Goal: Transaction & Acquisition: Obtain resource

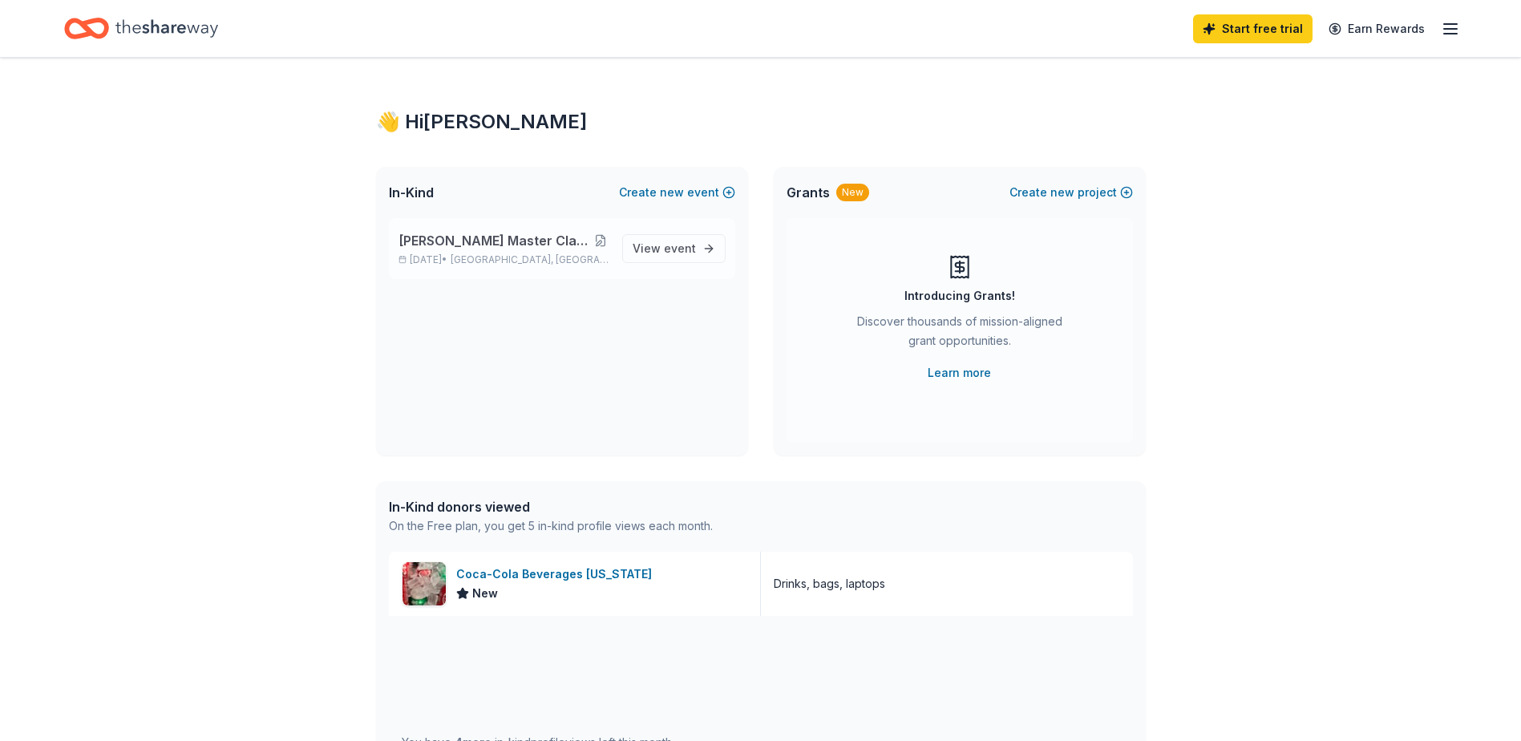
click at [599, 240] on button at bounding box center [600, 240] width 16 height 13
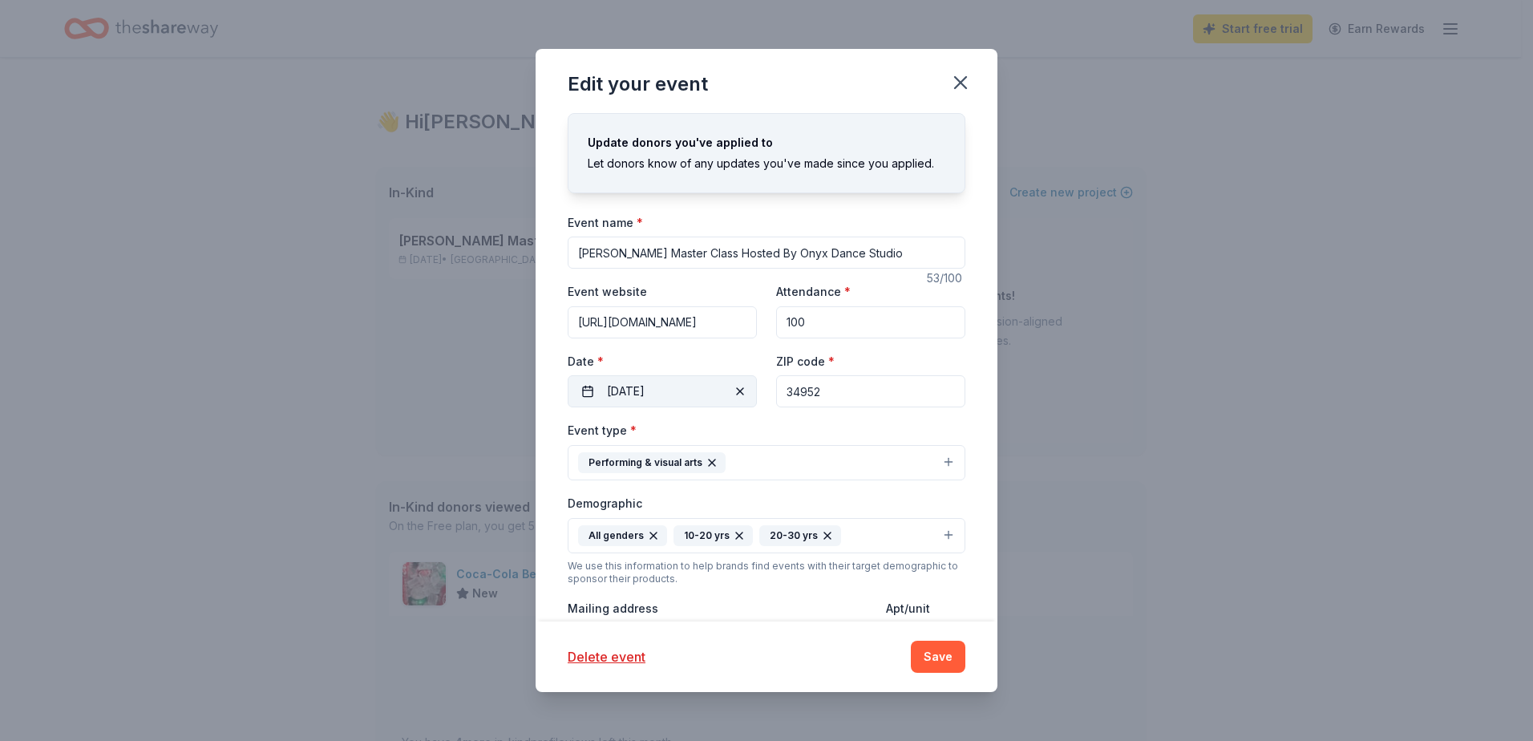
click at [736, 388] on span "button" at bounding box center [739, 391] width 19 height 19
click at [668, 390] on button "Pick a date" at bounding box center [662, 391] width 189 height 32
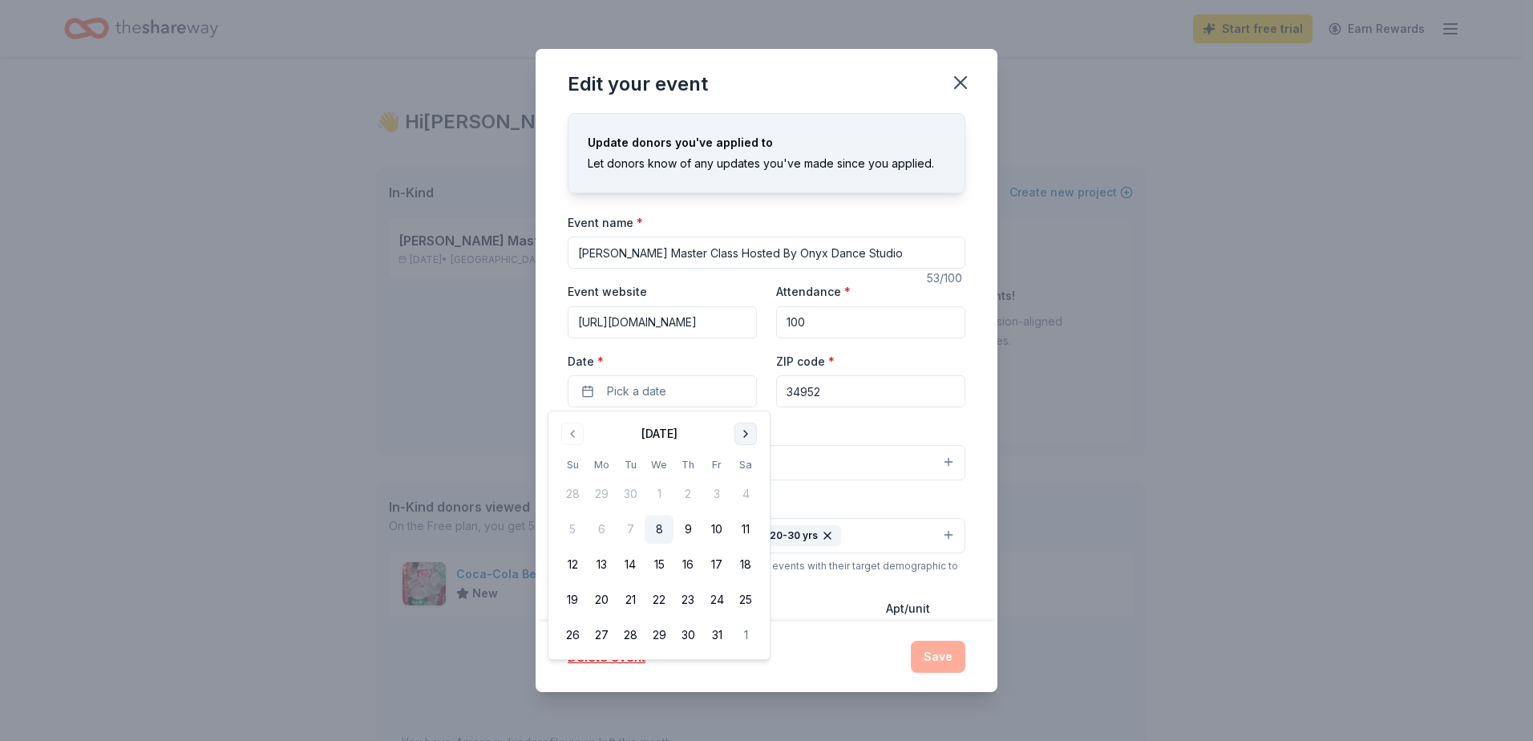
click at [749, 438] on button "Go to next month" at bounding box center [745, 433] width 22 height 22
click at [746, 635] on button "31" at bounding box center [745, 634] width 29 height 29
click at [749, 600] on button "24" at bounding box center [745, 599] width 29 height 29
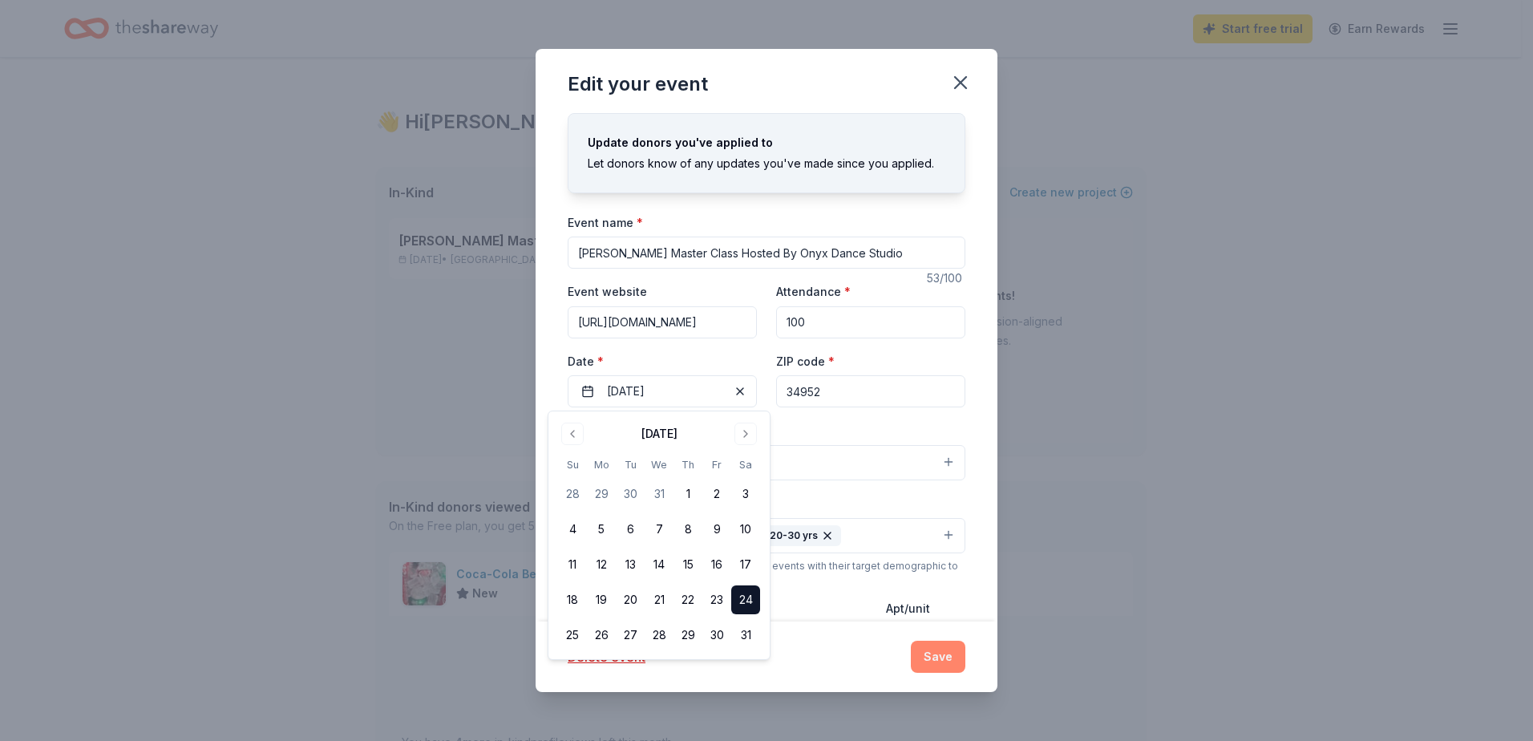
click at [919, 664] on button "Save" at bounding box center [938, 656] width 55 height 32
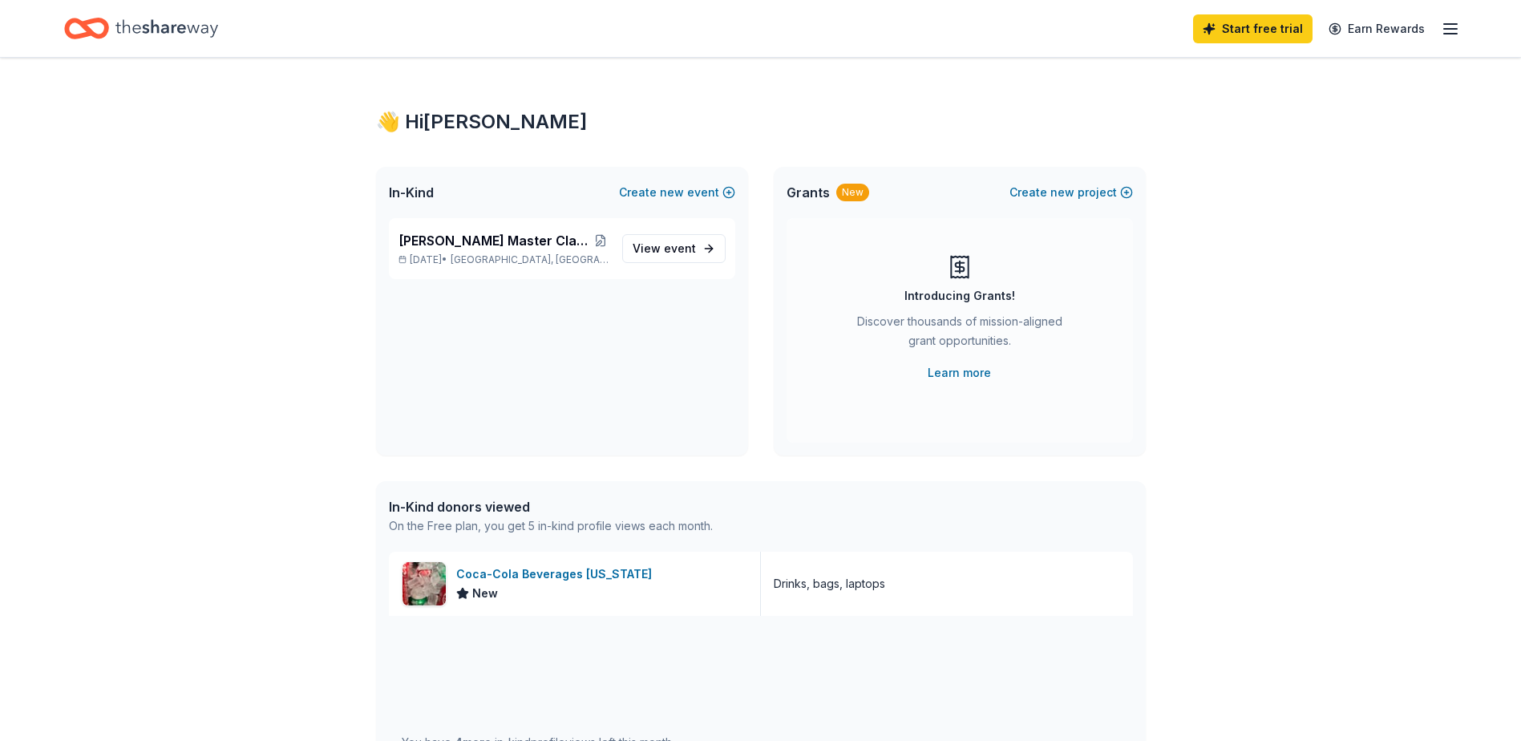
click at [1451, 29] on line "button" at bounding box center [1450, 29] width 13 height 0
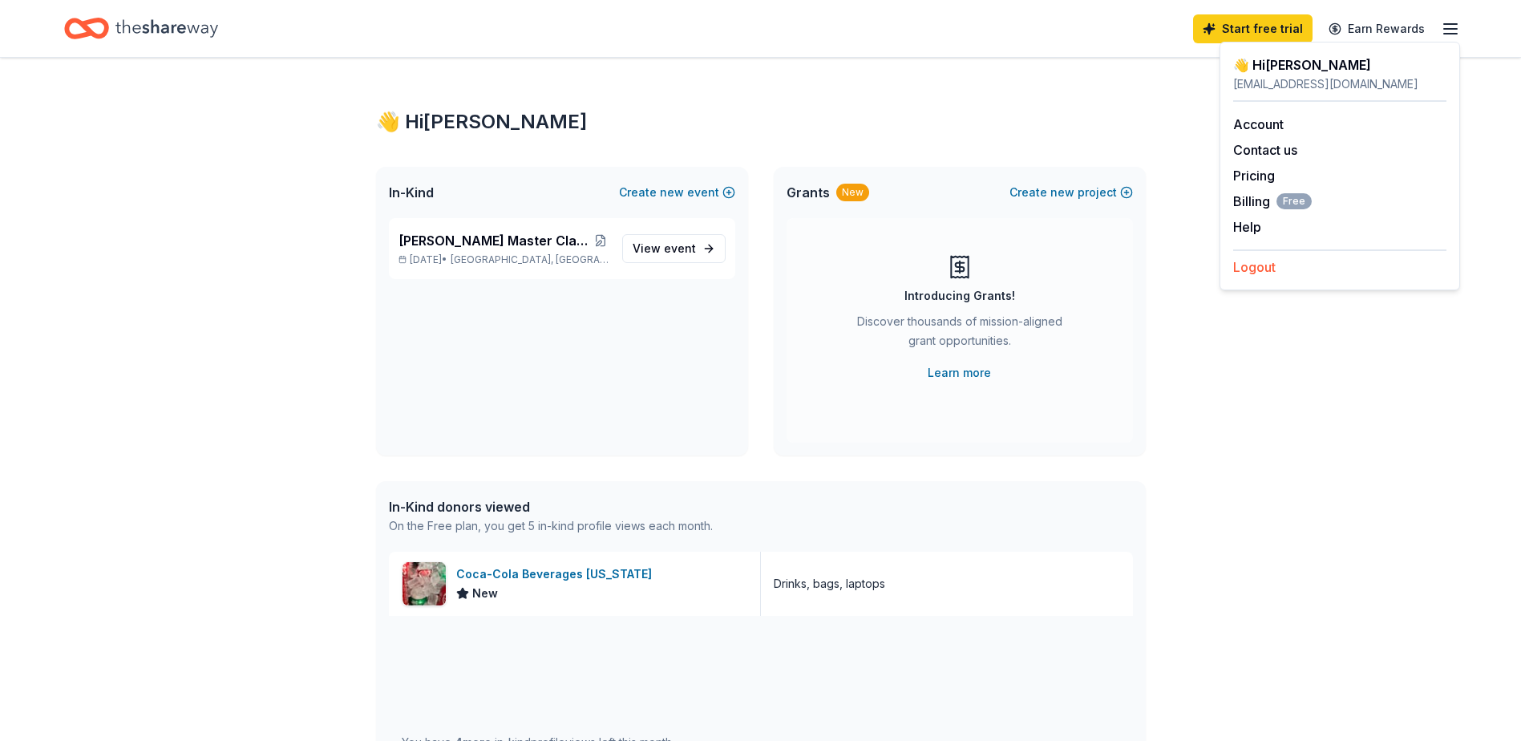
click at [1247, 267] on button "Logout" at bounding box center [1254, 266] width 42 height 19
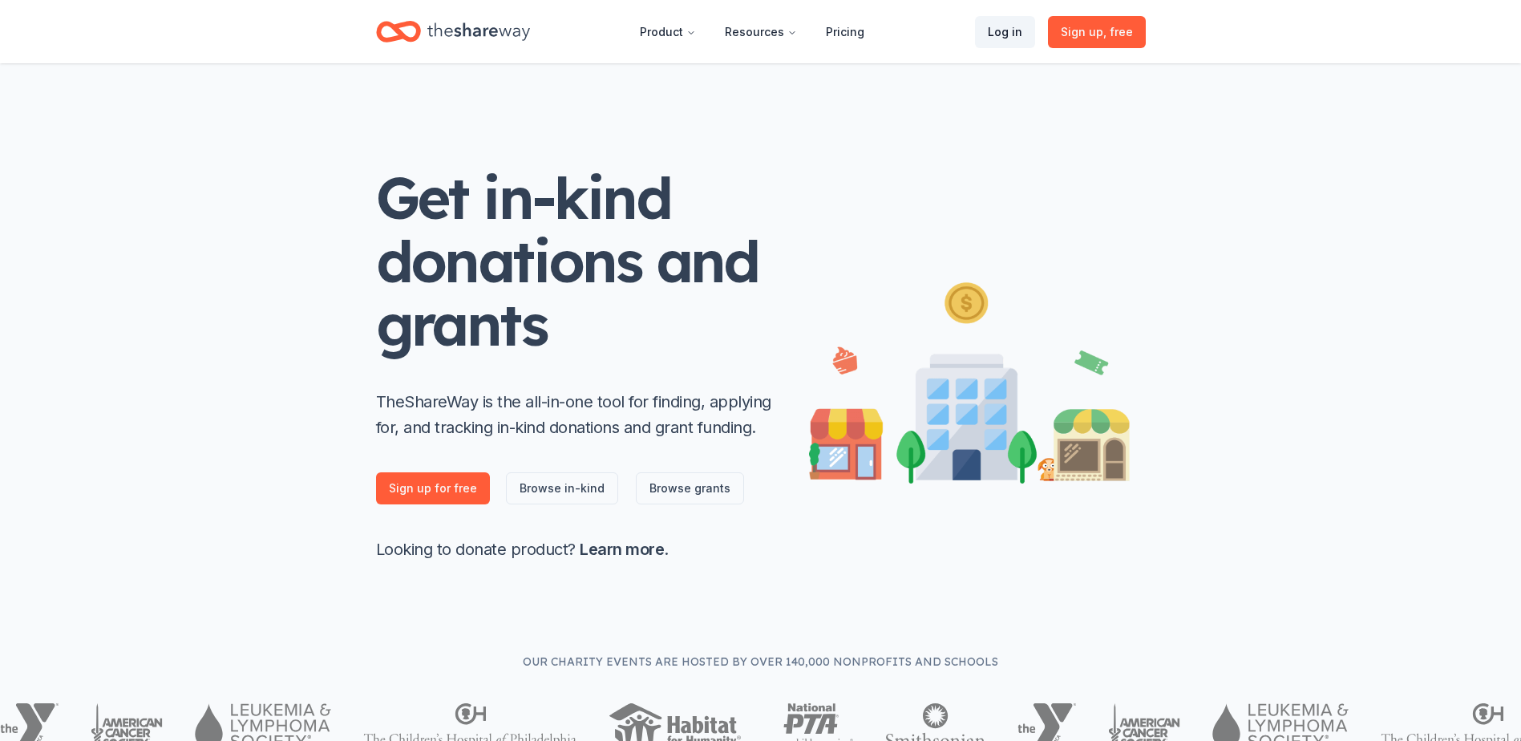
click at [1010, 36] on link "Log in" at bounding box center [1005, 32] width 60 height 32
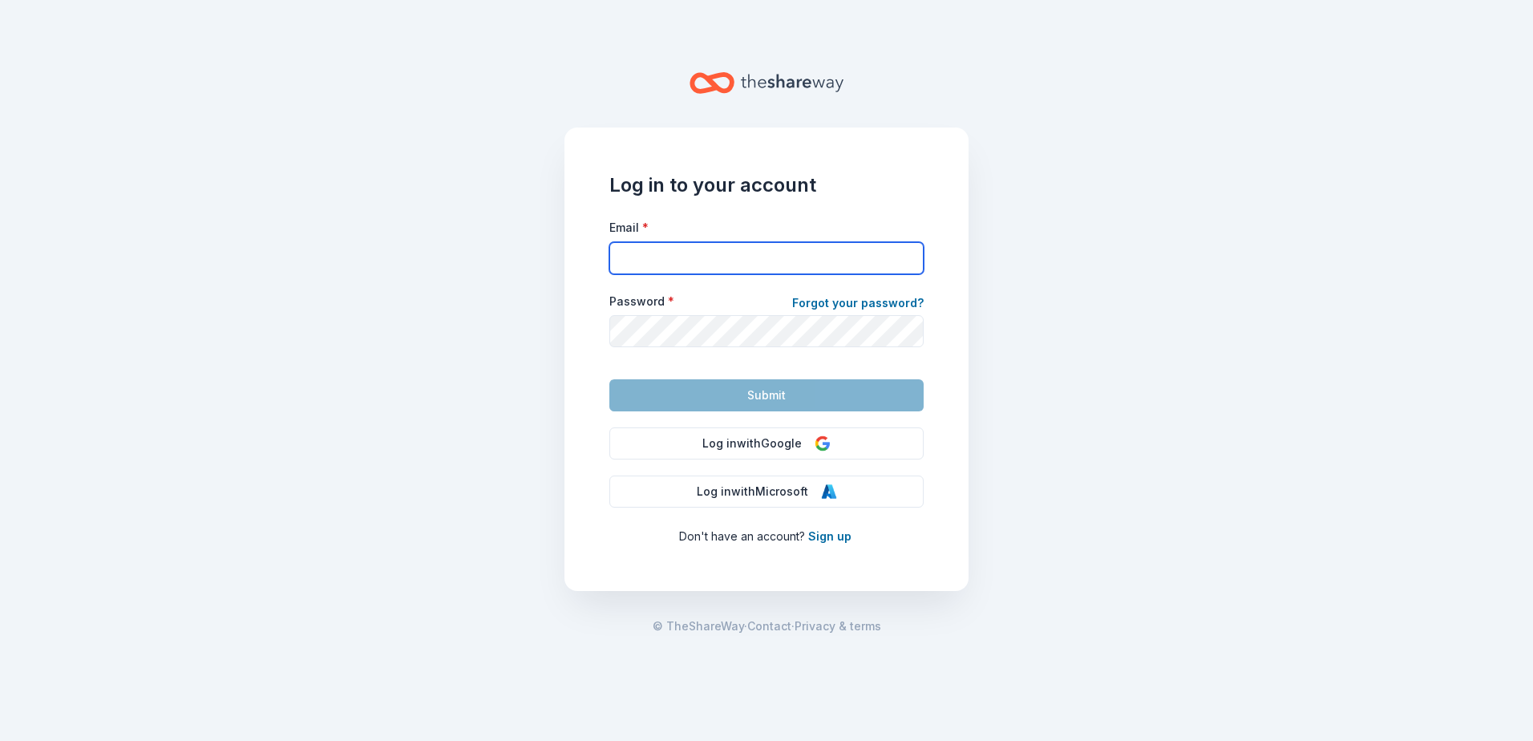
type input "[EMAIL_ADDRESS][DOMAIN_NAME]"
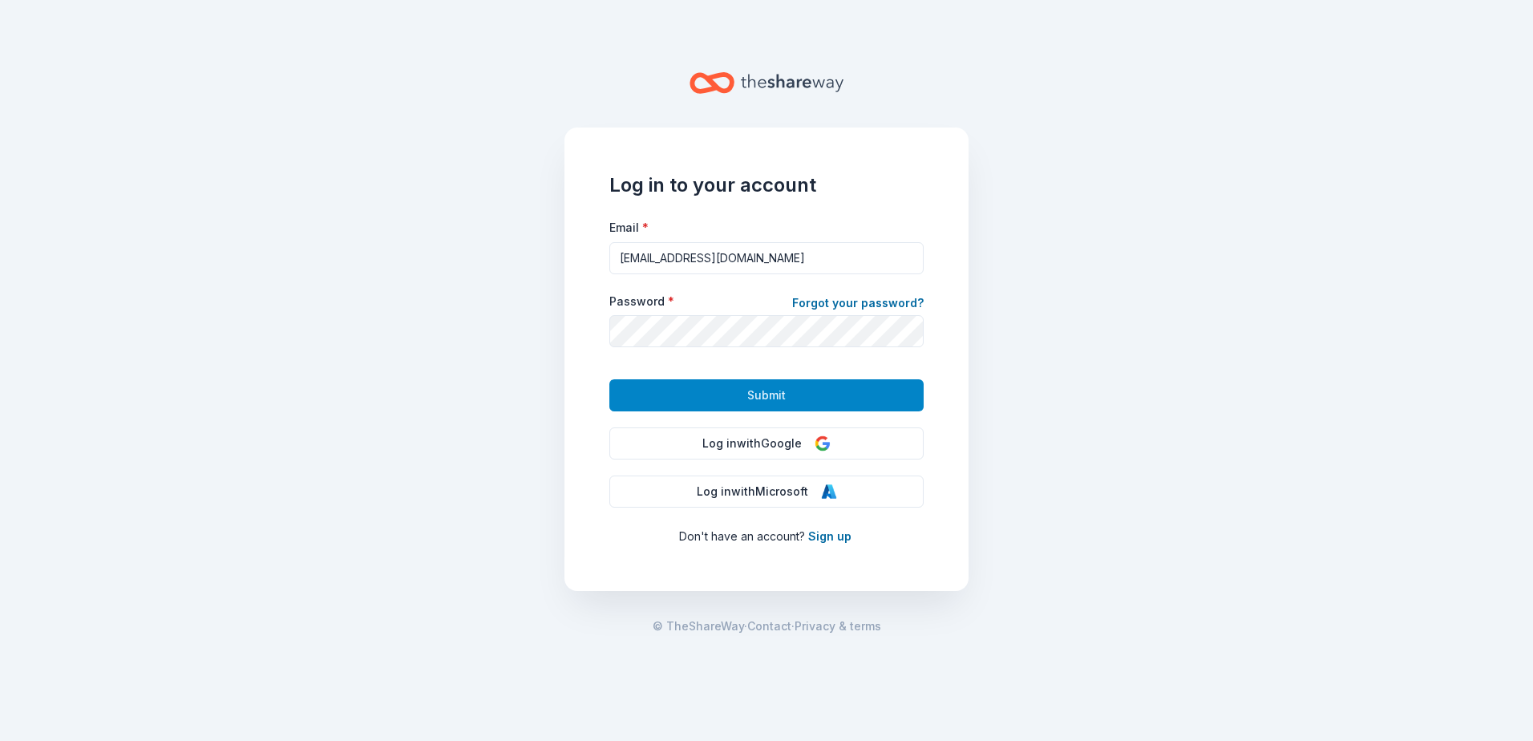
click at [807, 390] on button "Submit" at bounding box center [766, 395] width 314 height 32
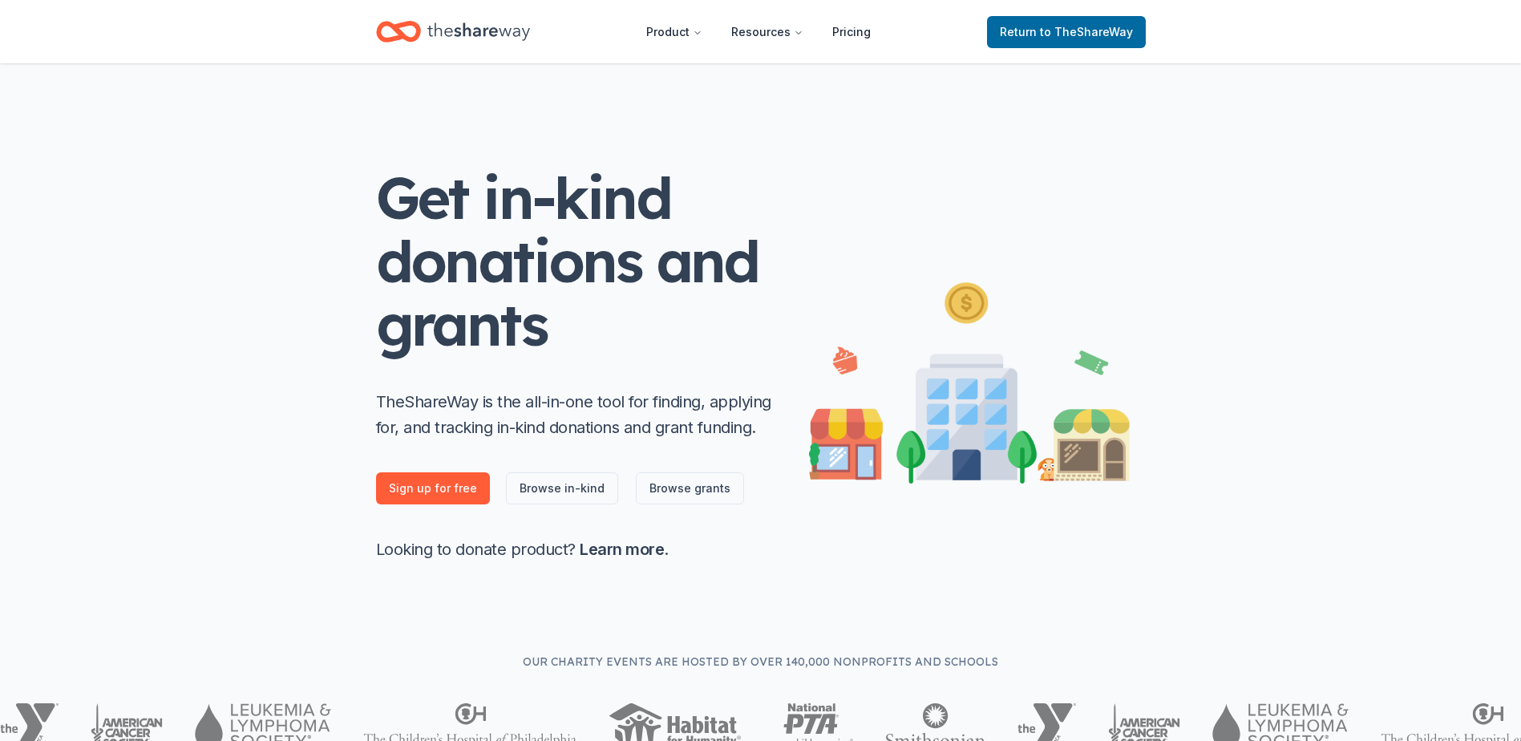
click at [468, 37] on icon "Home" at bounding box center [478, 31] width 103 height 33
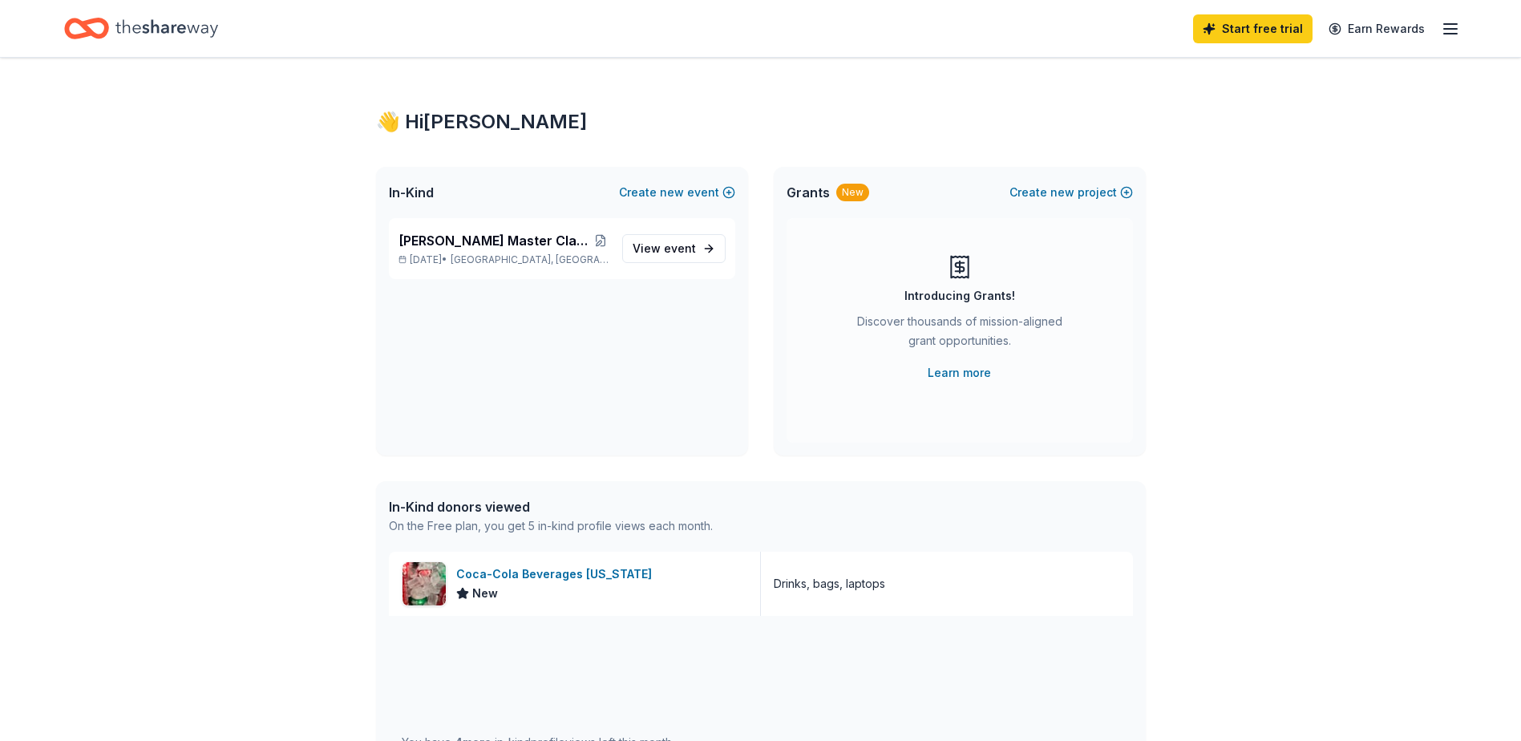
click at [468, 37] on div "Start free trial Earn Rewards" at bounding box center [760, 29] width 1392 height 38
click at [523, 246] on span "[PERSON_NAME] Master Class Hosted By Onyx Dance Studio" at bounding box center [495, 240] width 195 height 19
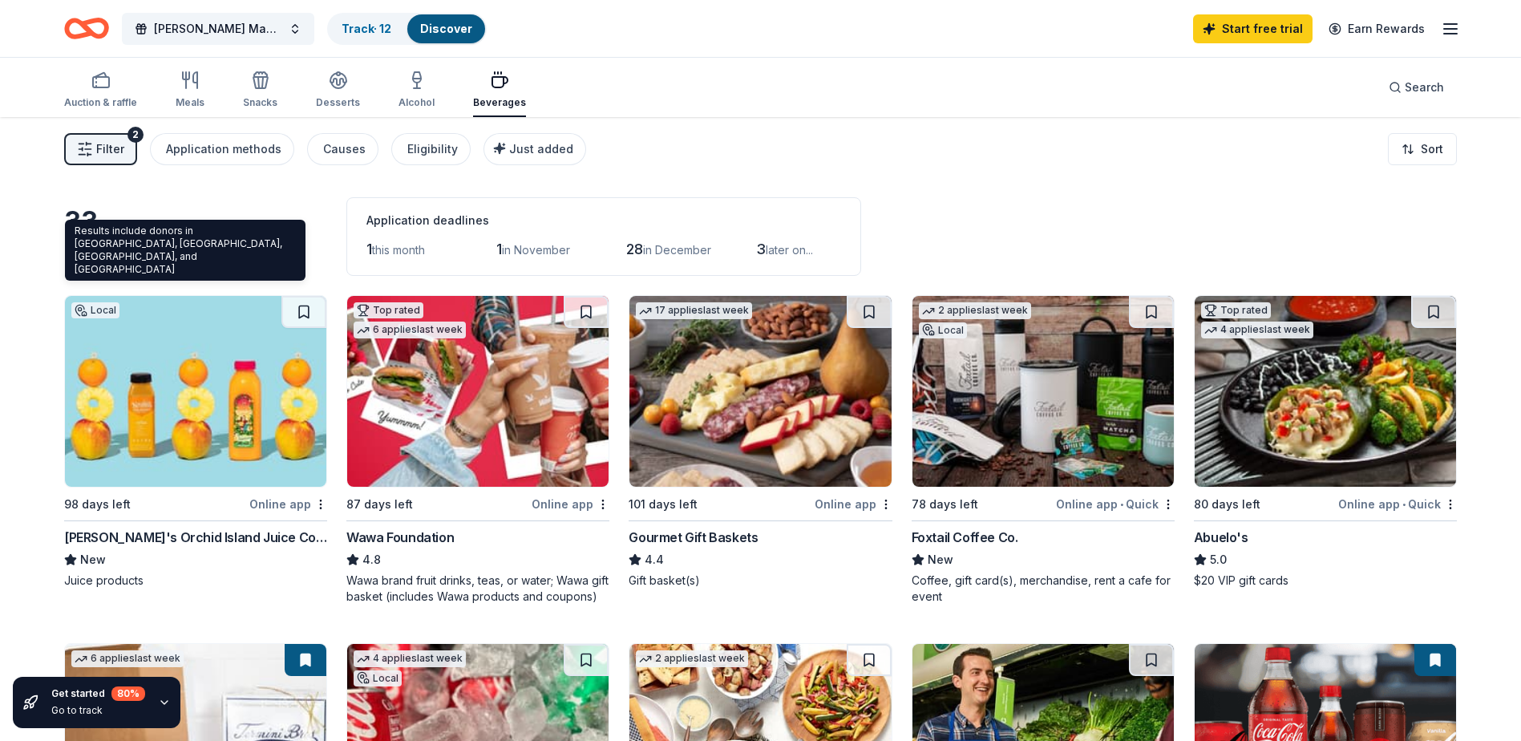
click at [241, 263] on span "[GEOGRAPHIC_DATA], [GEOGRAPHIC_DATA]" at bounding box center [160, 256] width 192 height 35
click at [99, 244] on div "Results include donors in [GEOGRAPHIC_DATA], [GEOGRAPHIC_DATA], [GEOGRAPHIC_DAT…" at bounding box center [185, 250] width 240 height 61
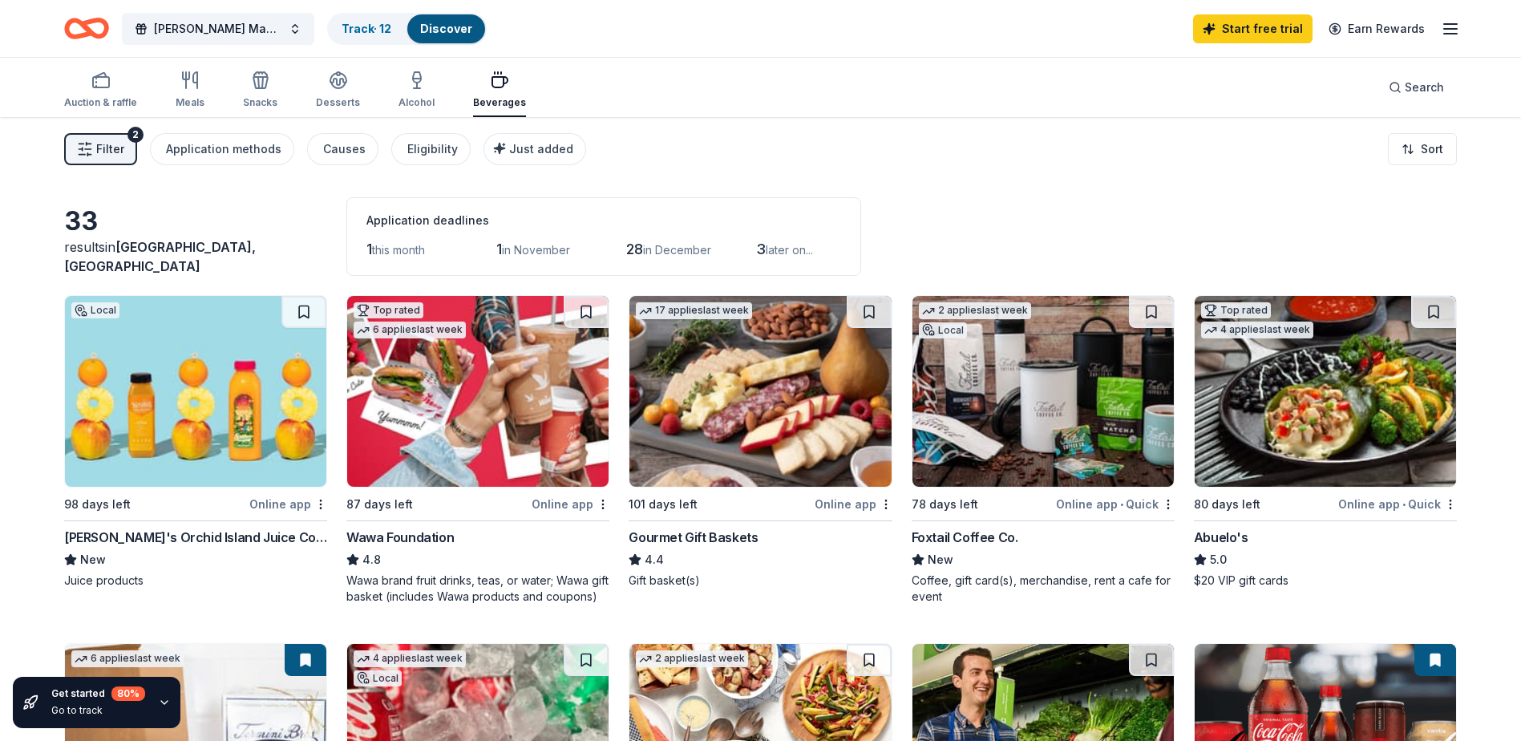
click at [132, 143] on button "Filter 2" at bounding box center [100, 149] width 73 height 32
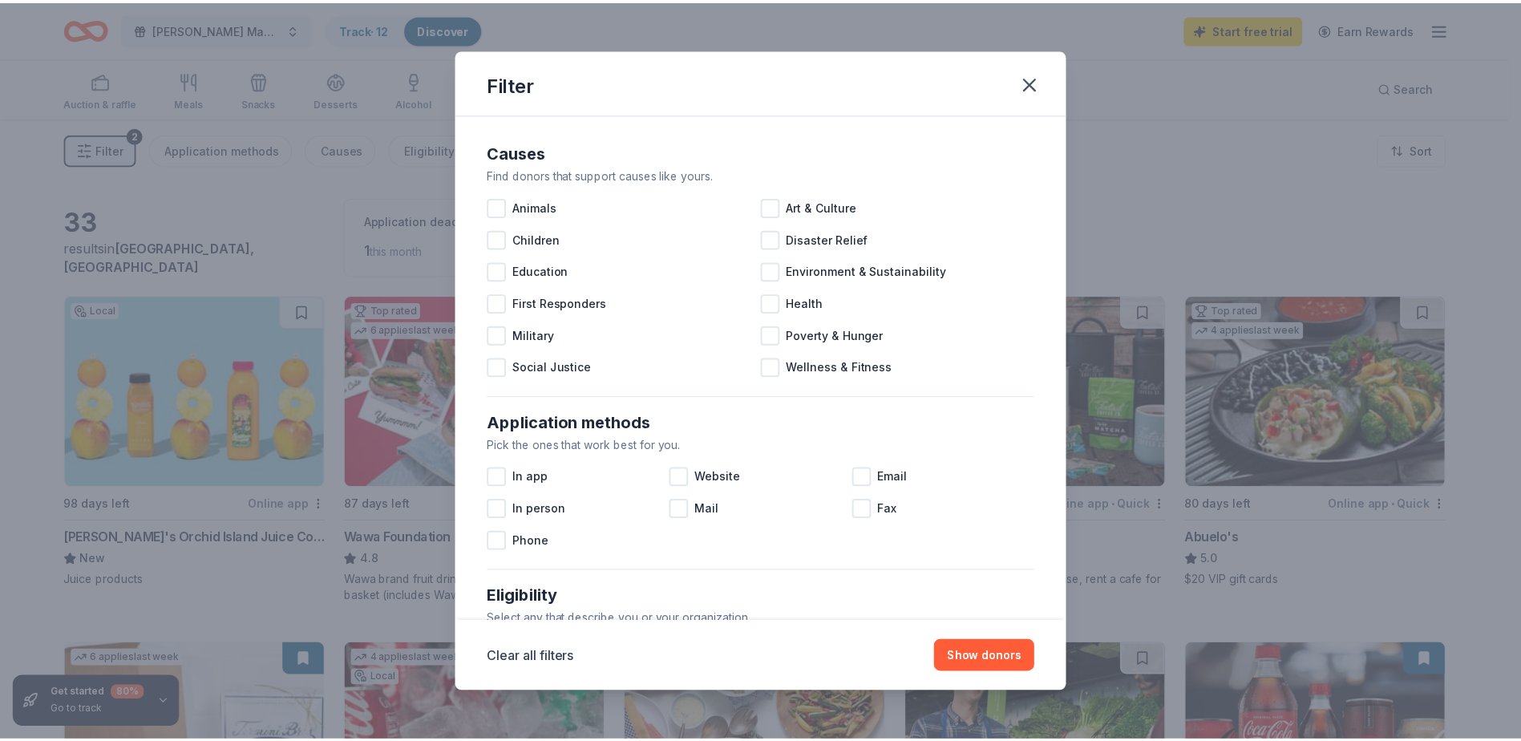
scroll to position [443, 0]
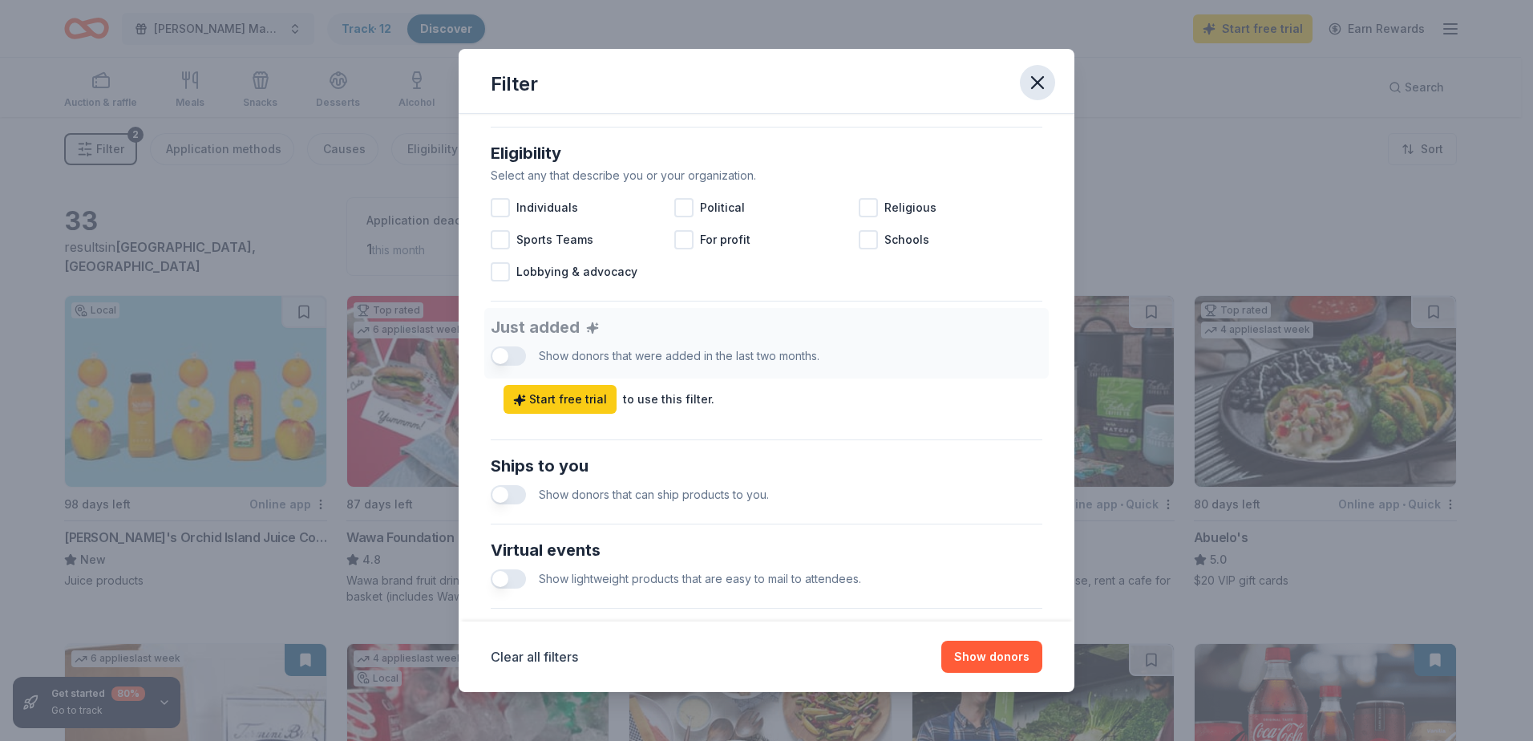
click at [1037, 87] on icon "button" at bounding box center [1037, 82] width 22 height 22
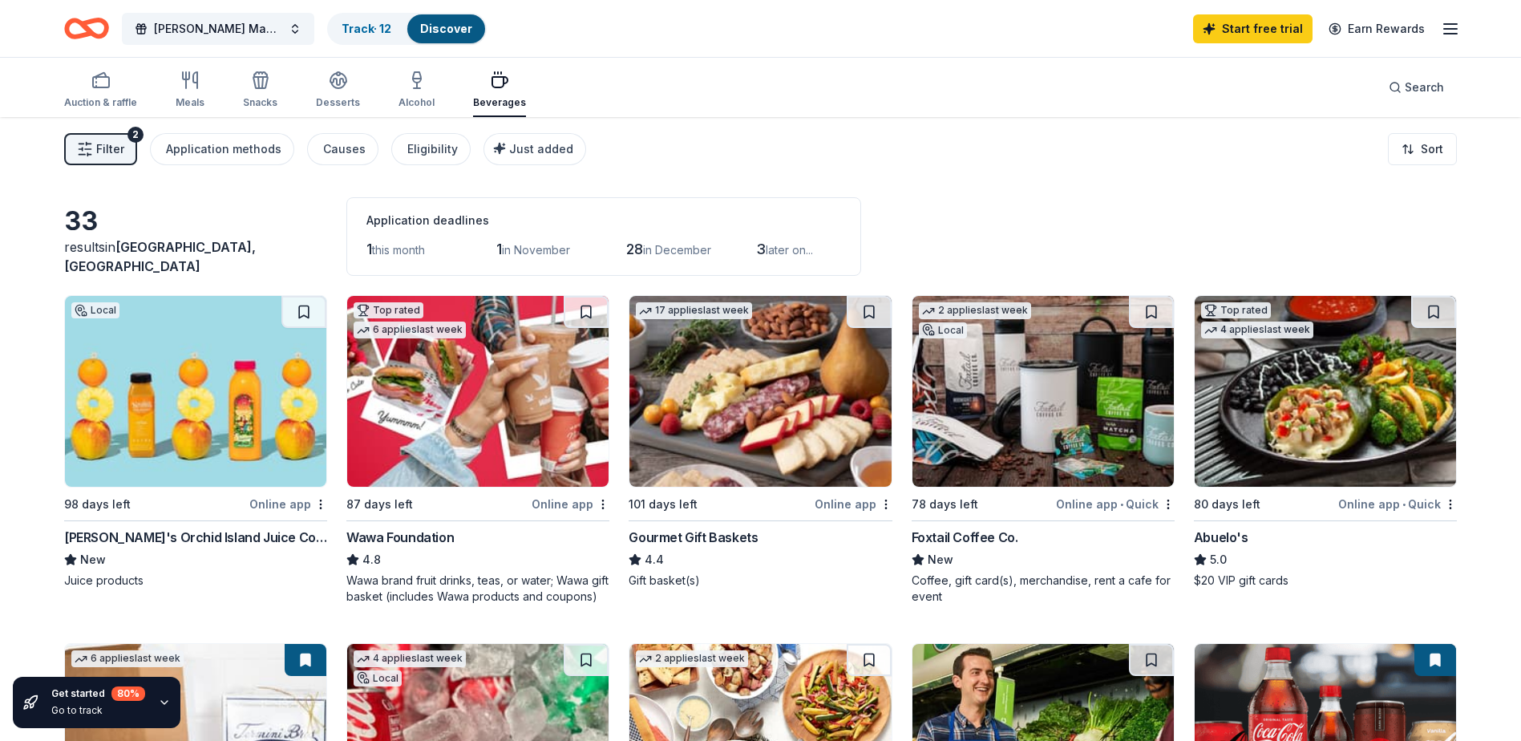
click at [1451, 26] on icon "button" at bounding box center [1449, 28] width 19 height 19
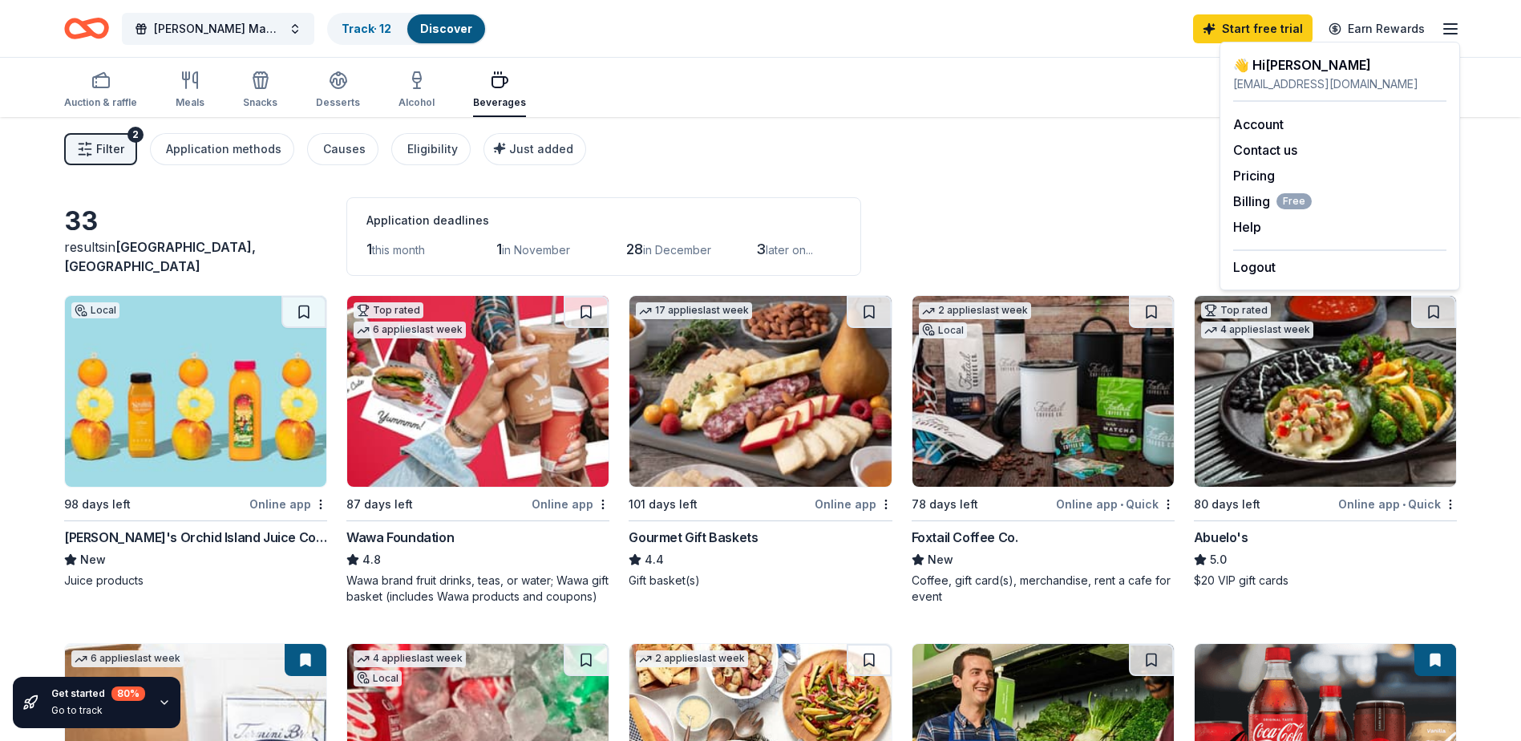
click at [1451, 26] on icon "button" at bounding box center [1449, 28] width 19 height 19
click at [1270, 125] on link "Account" at bounding box center [1258, 124] width 51 height 16
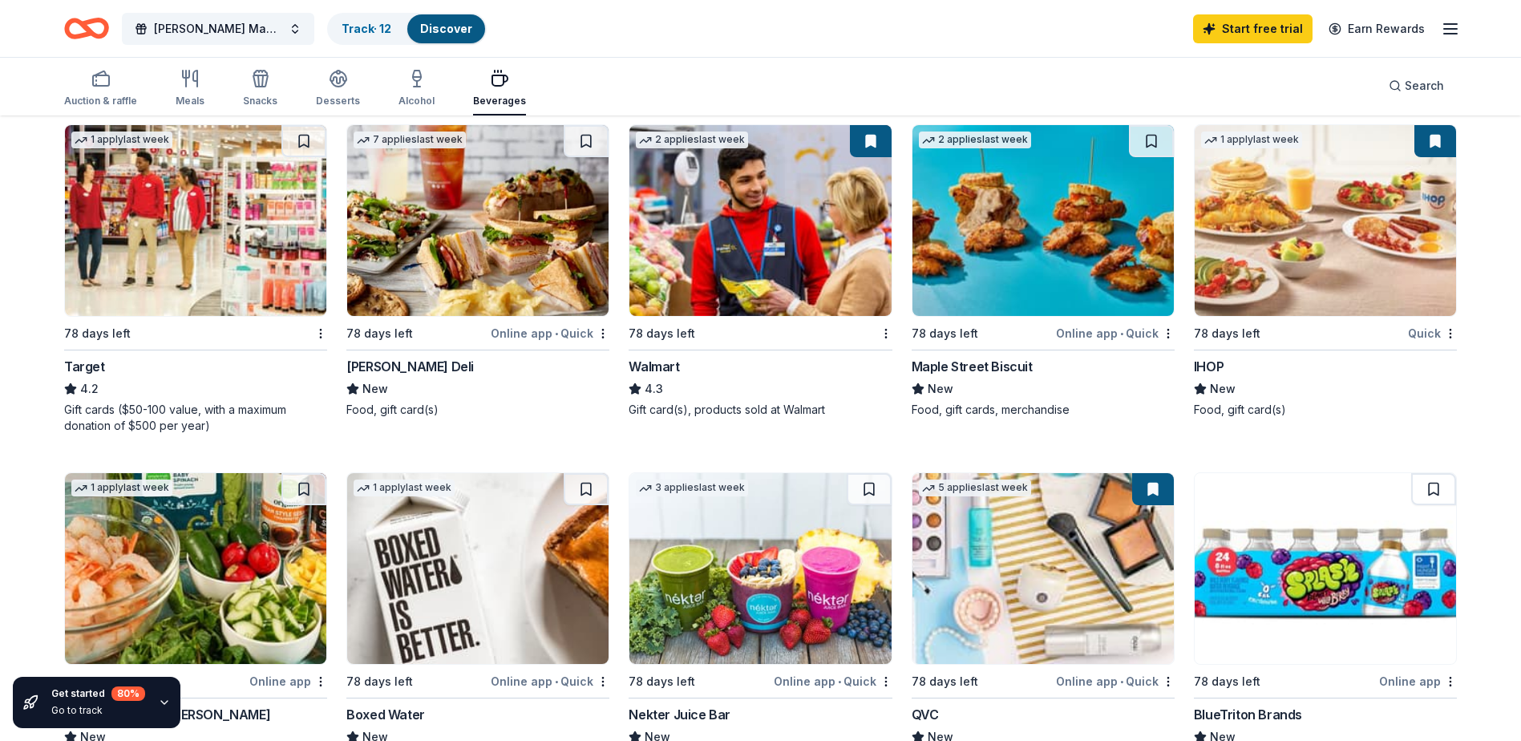
scroll to position [870, 0]
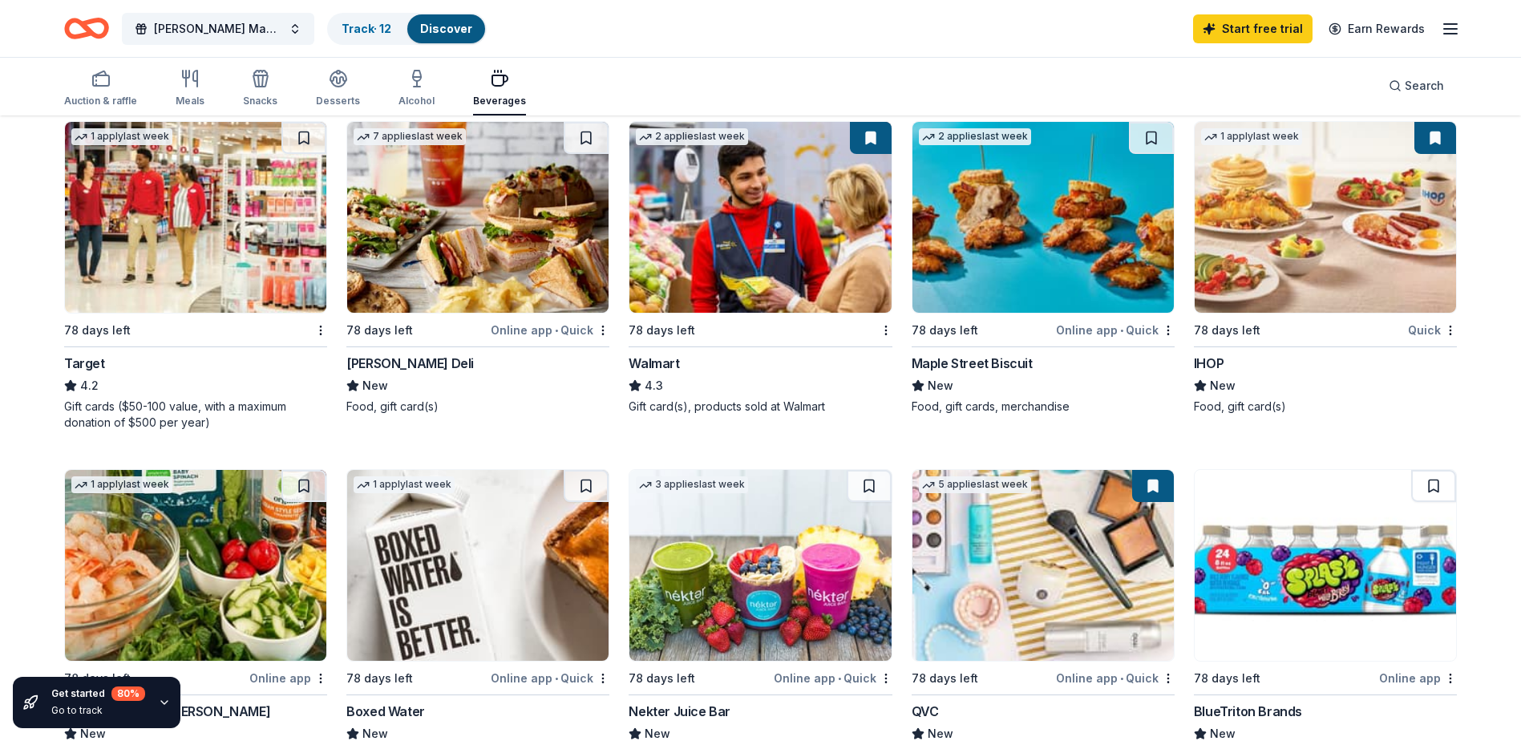
click at [655, 358] on div "Walmart" at bounding box center [653, 363] width 51 height 19
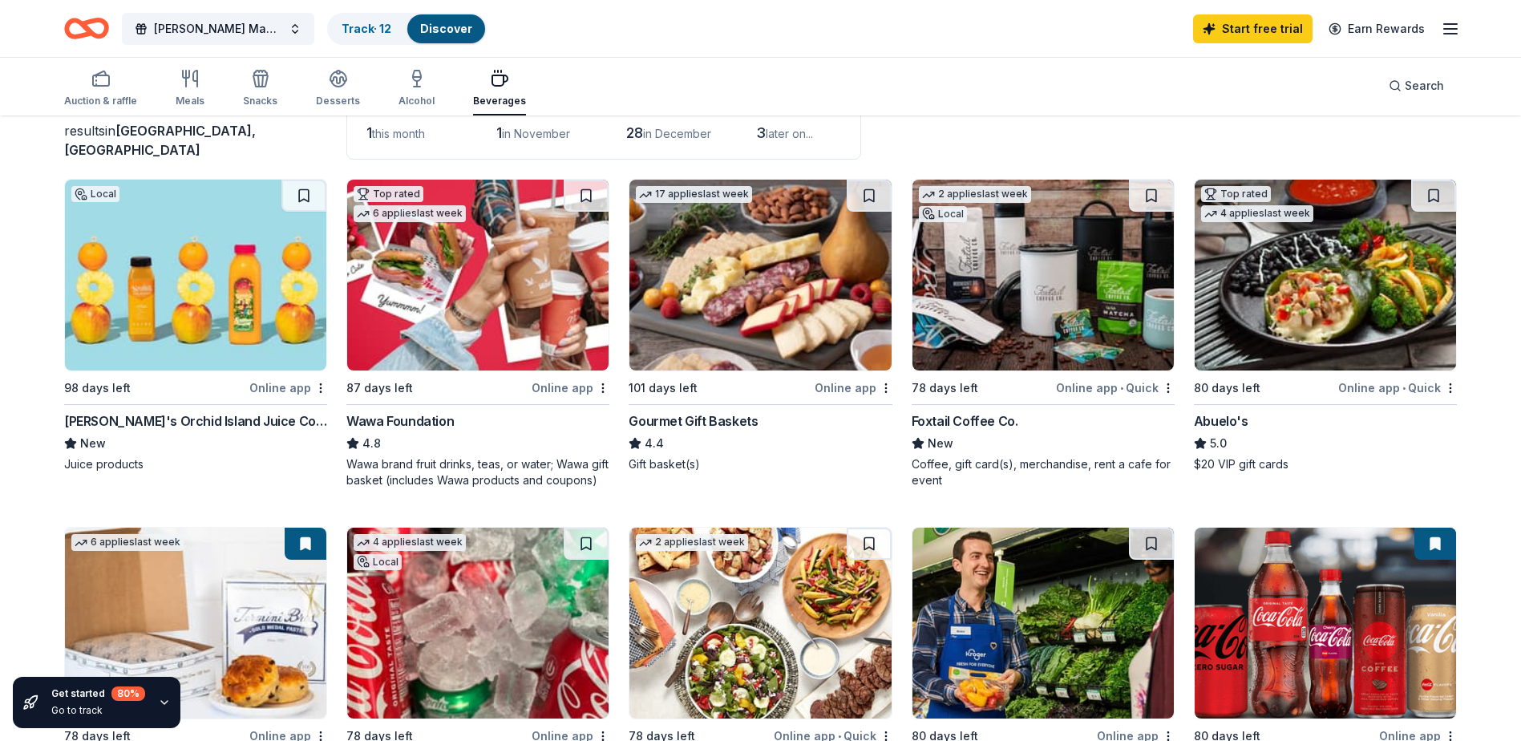
scroll to position [47, 0]
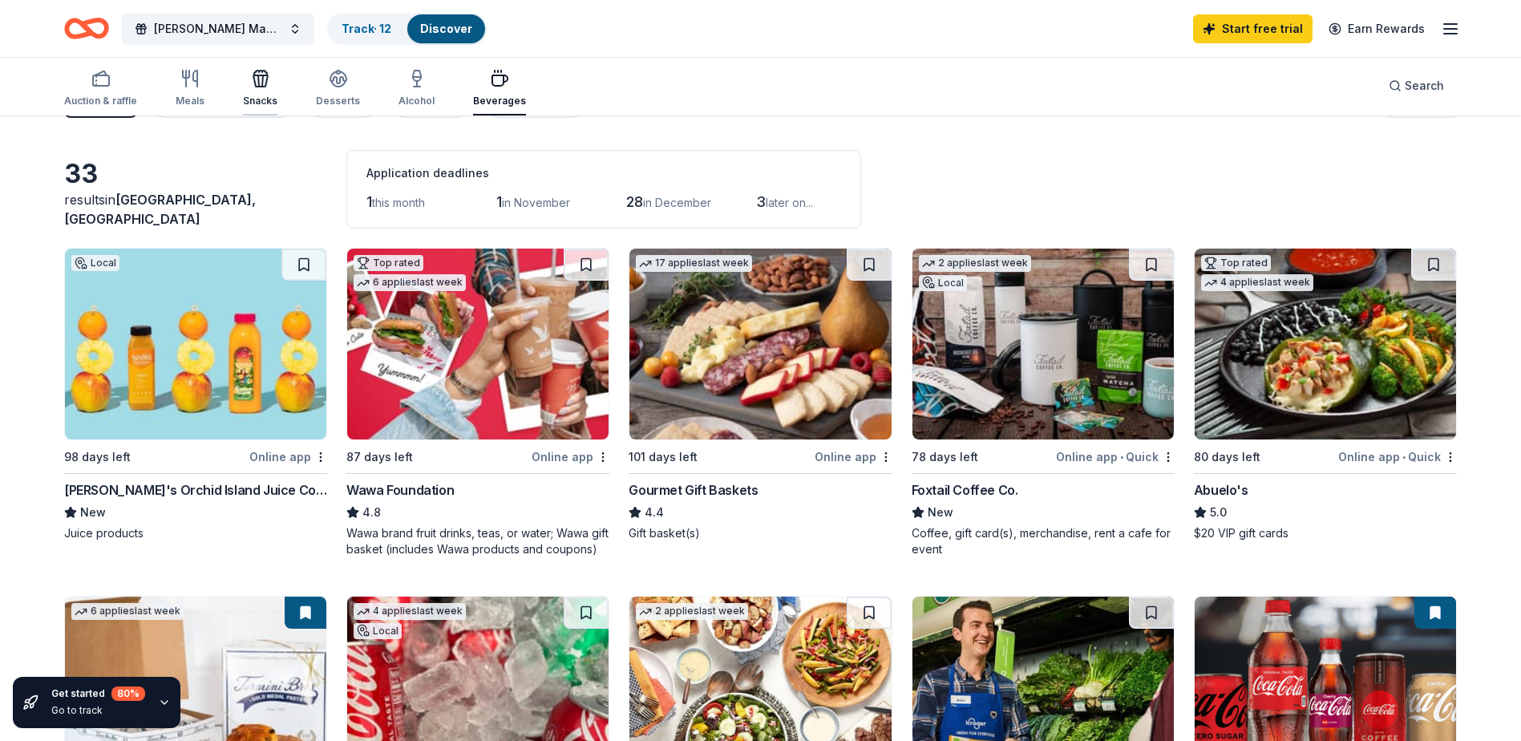
click at [260, 87] on icon "button" at bounding box center [260, 80] width 14 height 11
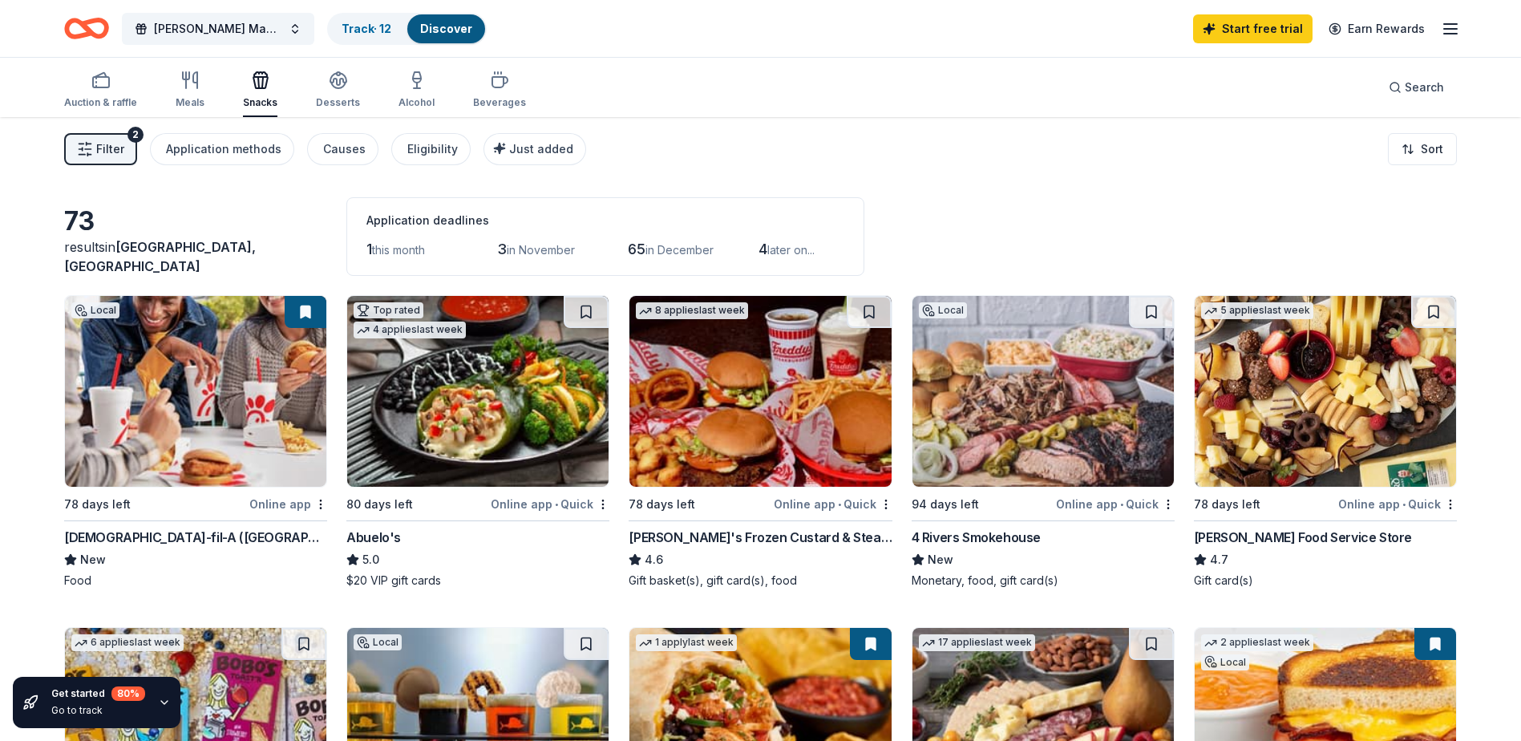
click at [140, 422] on img at bounding box center [195, 391] width 261 height 191
click at [1457, 30] on icon "button" at bounding box center [1449, 28] width 19 height 19
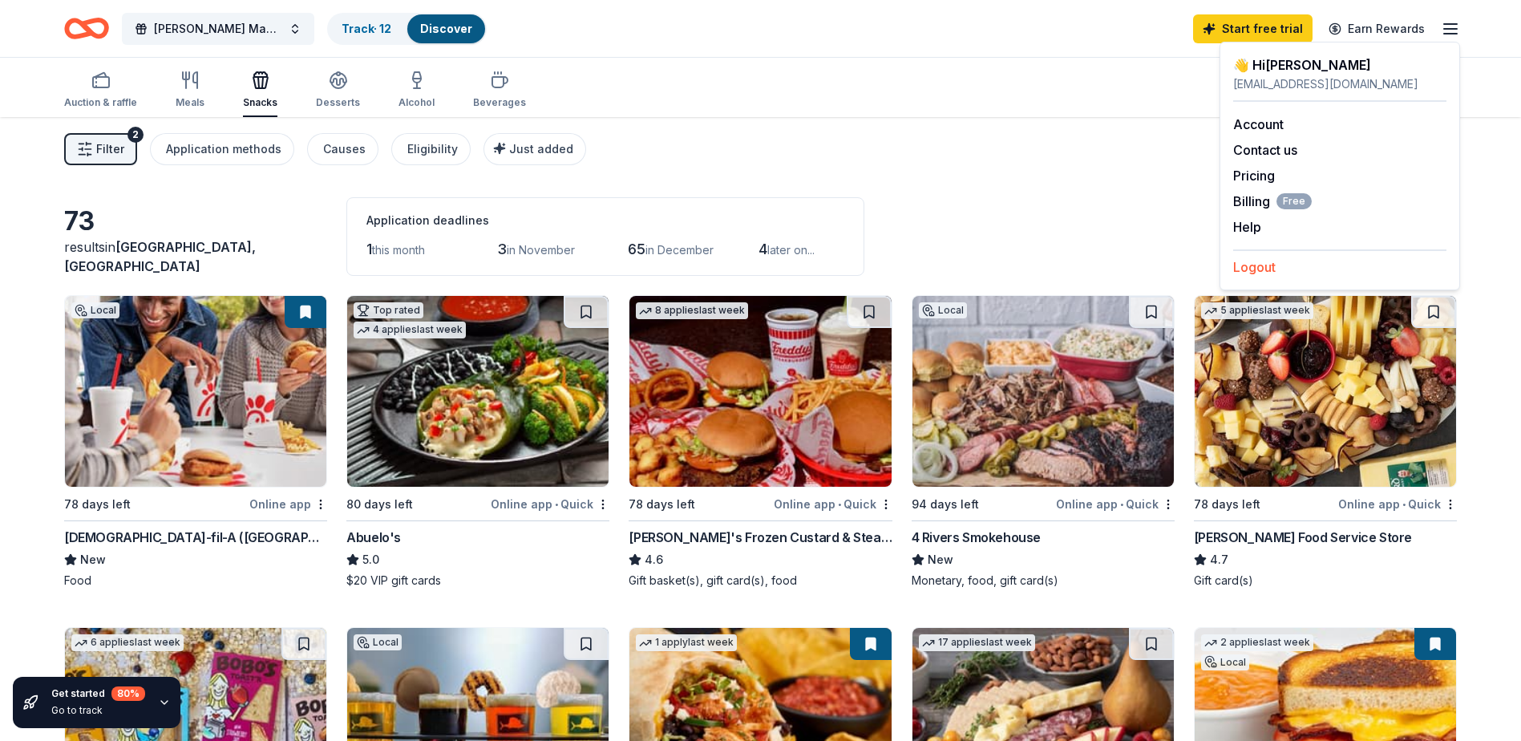
click at [1265, 265] on button "Logout" at bounding box center [1254, 266] width 42 height 19
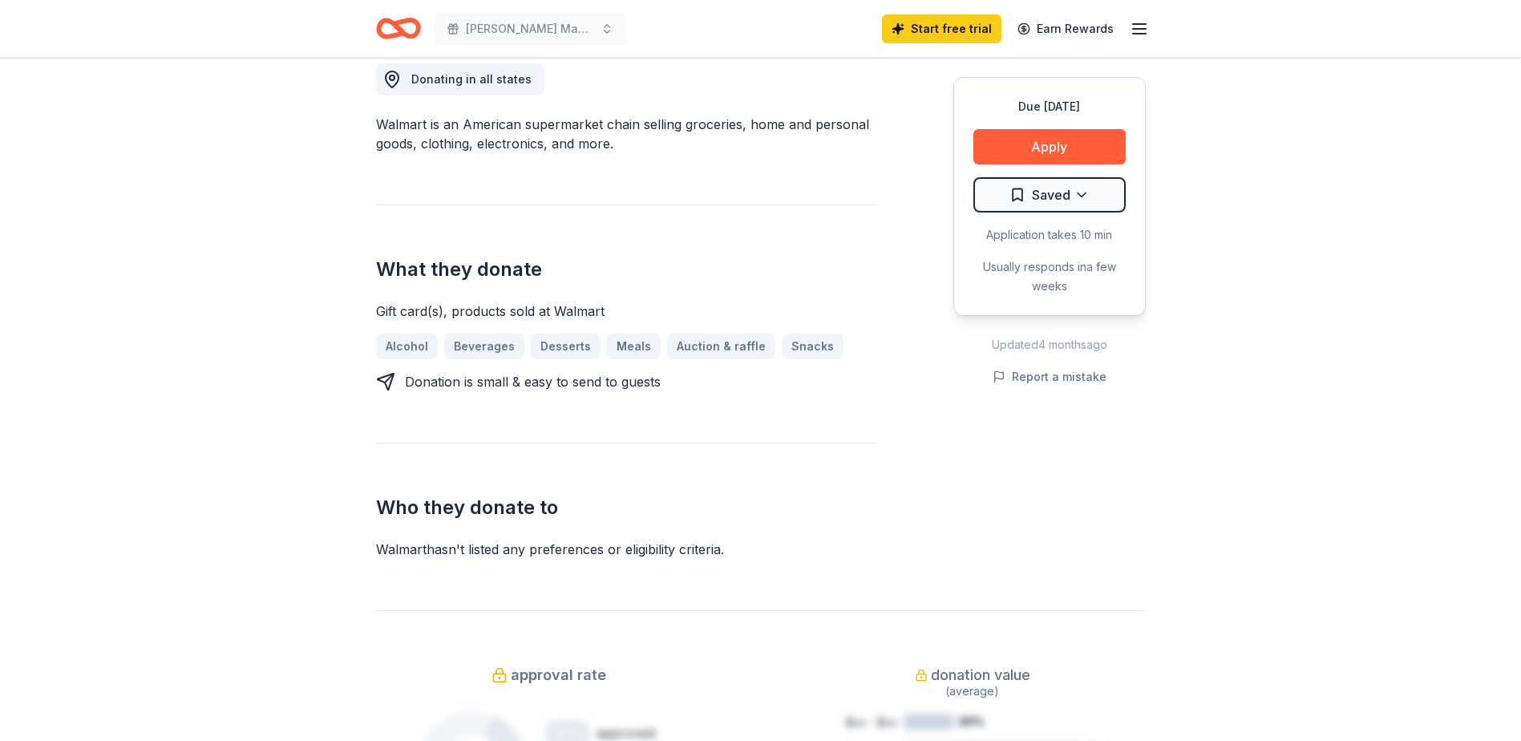
scroll to position [389, 0]
